Goal: Task Accomplishment & Management: Use online tool/utility

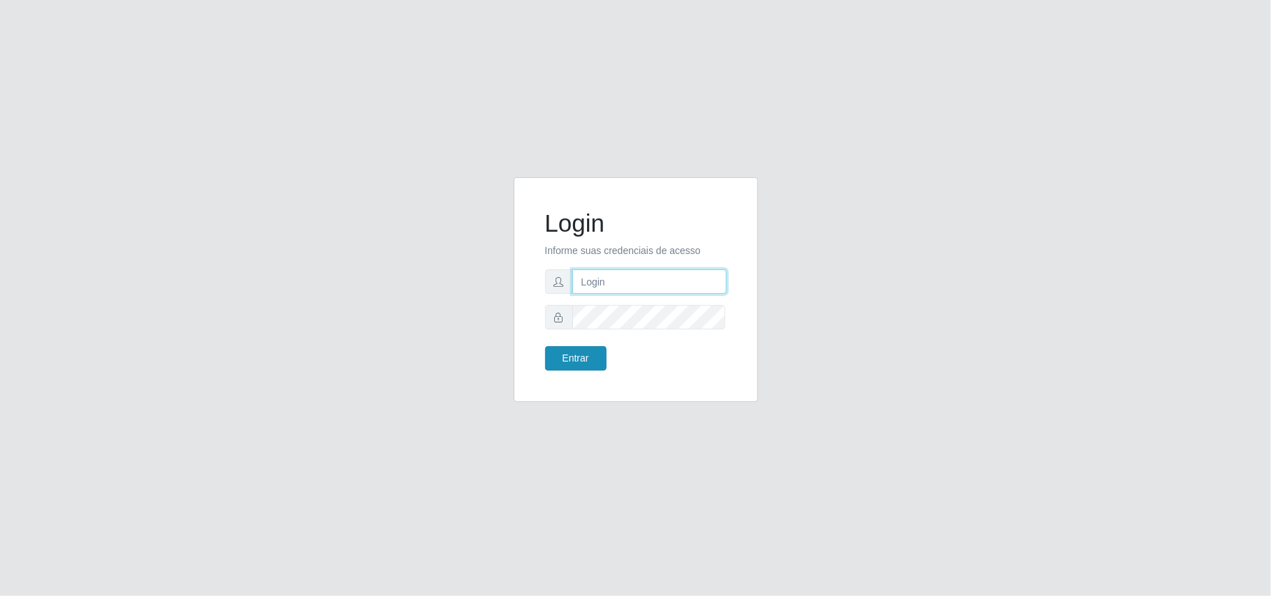
type input "marciel@bemaisb11"
click at [580, 349] on button "Entrar" at bounding box center [575, 358] width 61 height 24
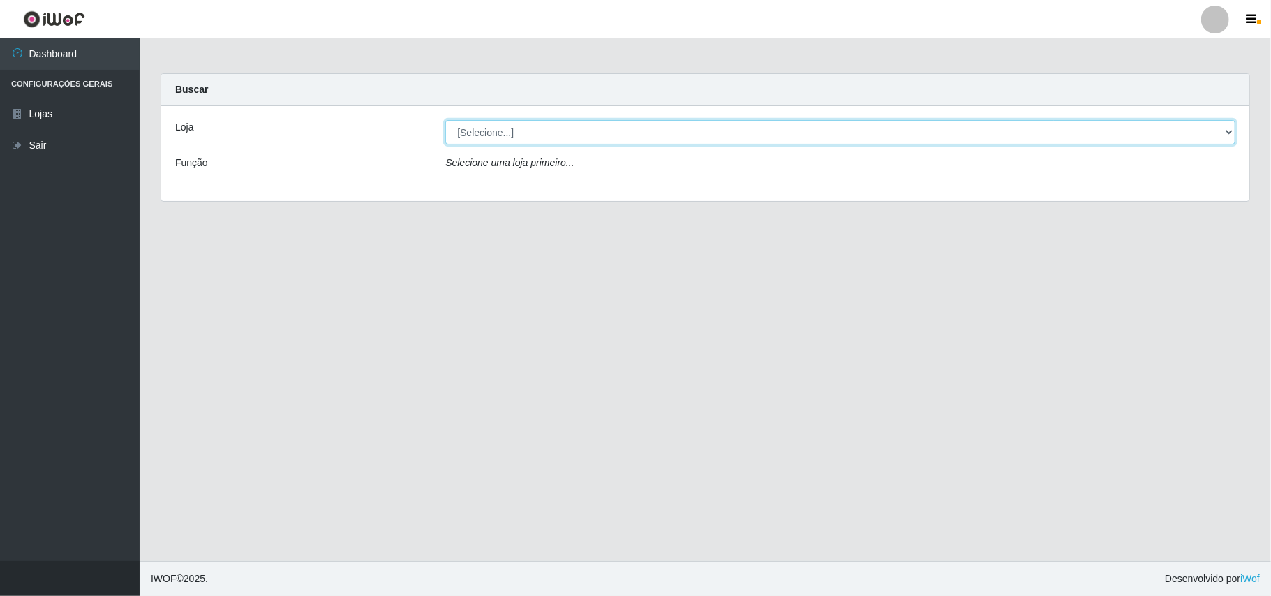
click at [1226, 129] on select "[Selecione...] Bemais Supermercados - B11 Manaíra" at bounding box center [840, 132] width 790 height 24
select select "409"
click at [445, 120] on select "[Selecione...] Bemais Supermercados - B11 Manaíra" at bounding box center [840, 132] width 790 height 24
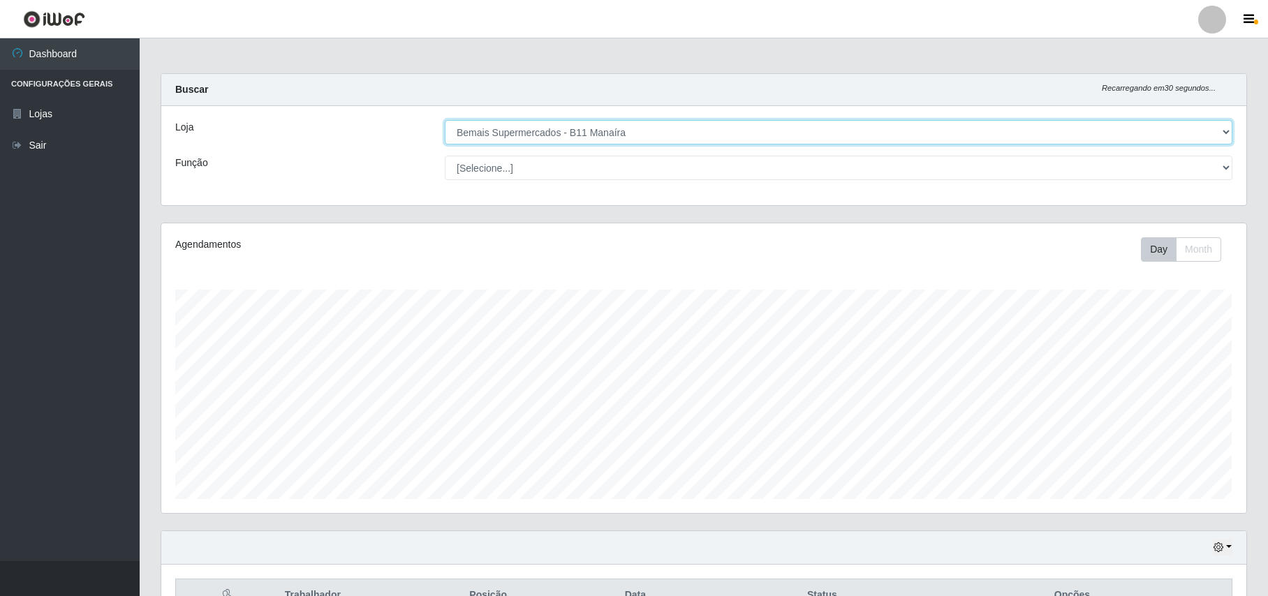
scroll to position [147, 0]
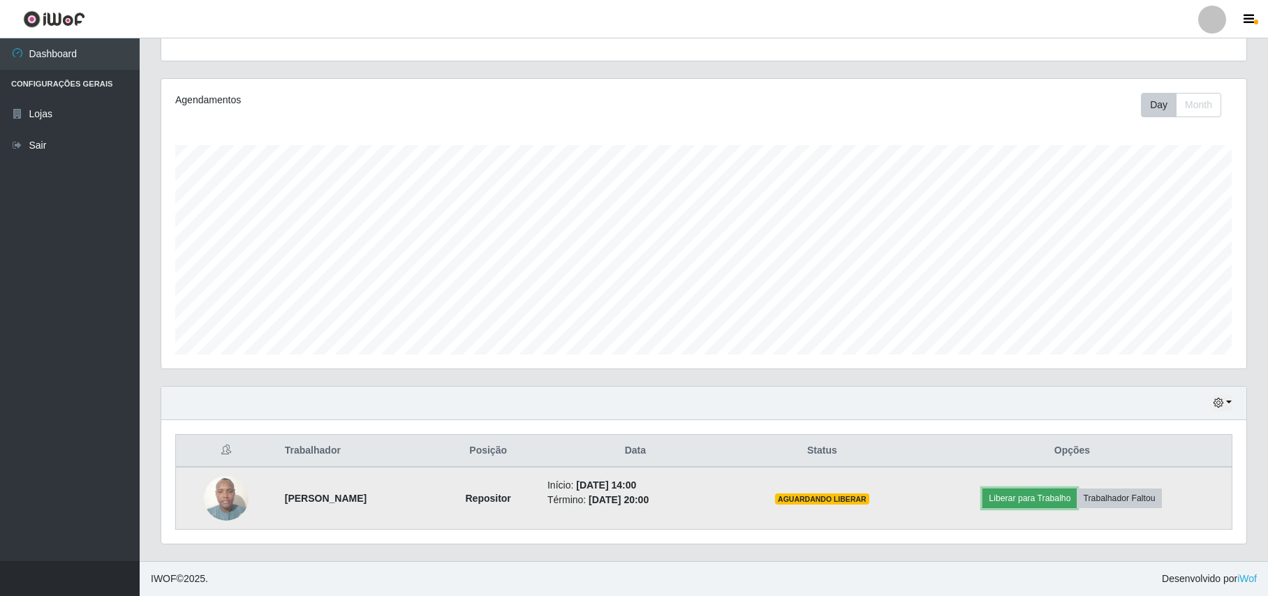
click at [1007, 495] on button "Liberar para Trabalho" at bounding box center [1029, 499] width 94 height 20
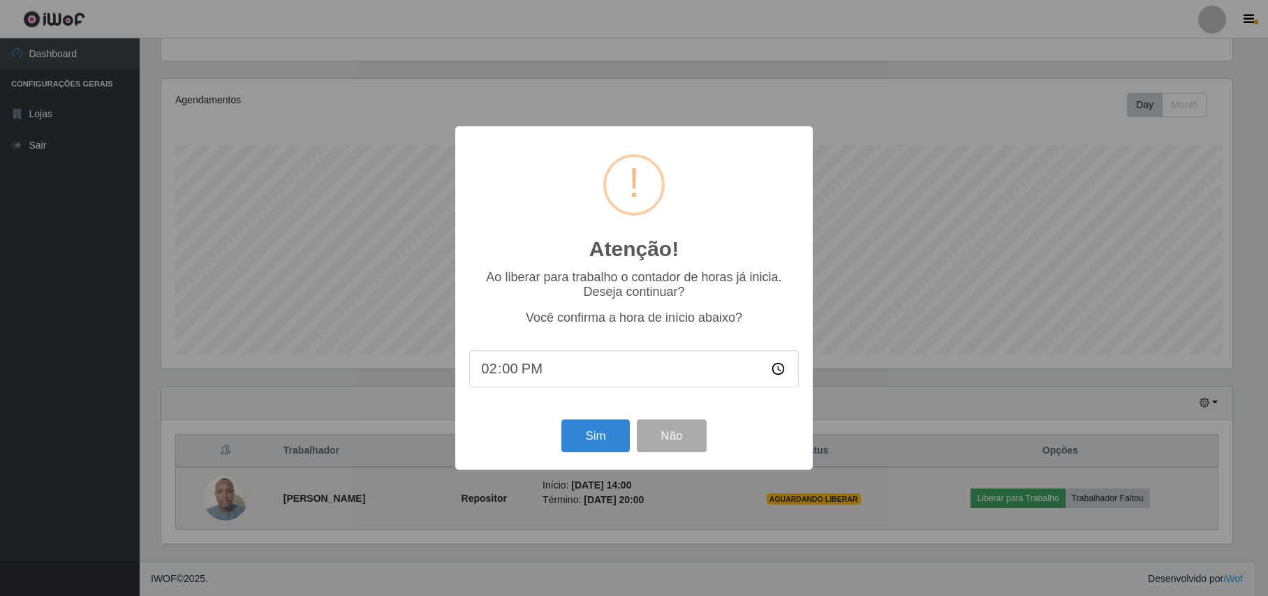
scroll to position [290, 1074]
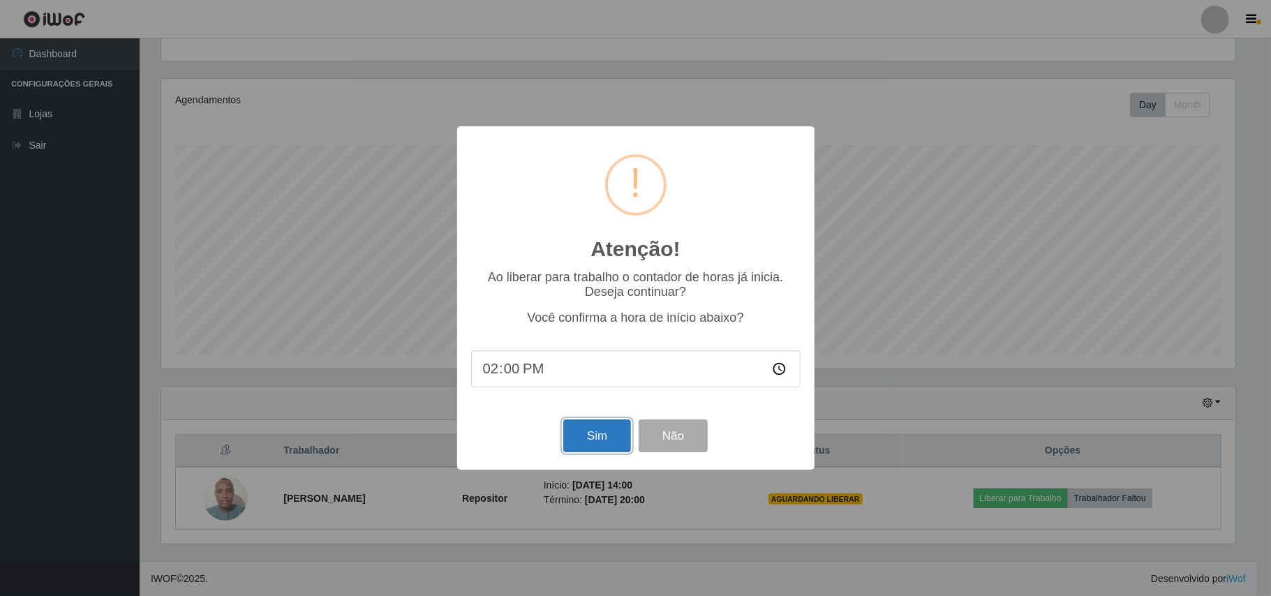
click at [619, 440] on button "Sim" at bounding box center [597, 436] width 68 height 33
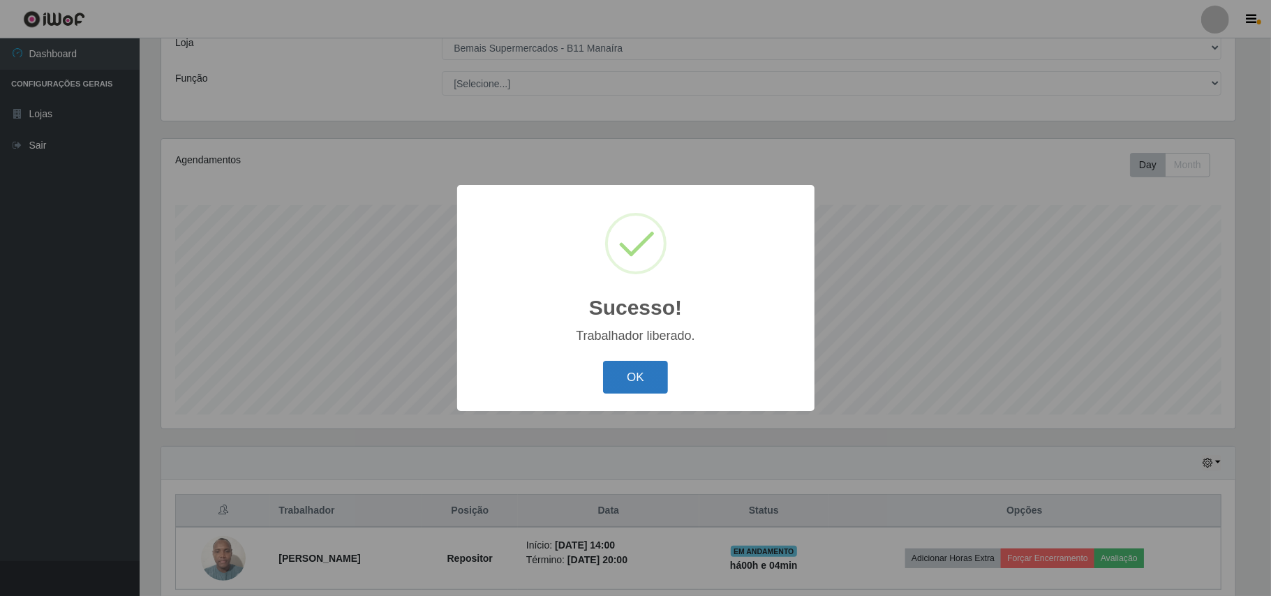
click at [649, 373] on button "OK" at bounding box center [635, 377] width 65 height 33
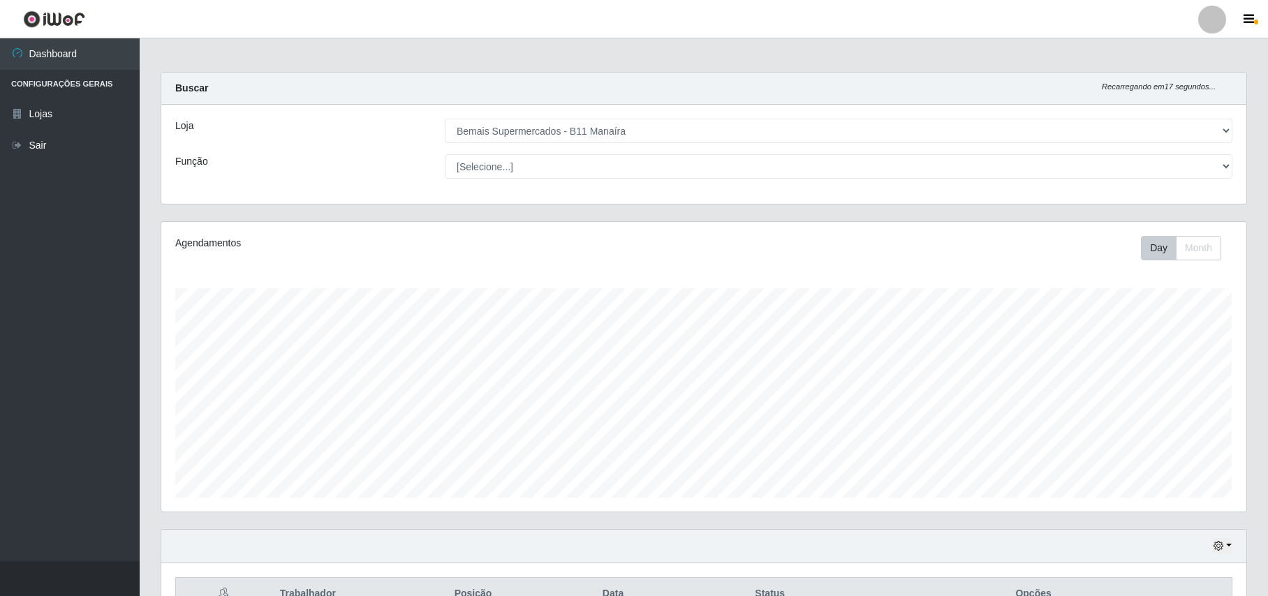
scroll to position [0, 0]
